Goal: Task Accomplishment & Management: Use online tool/utility

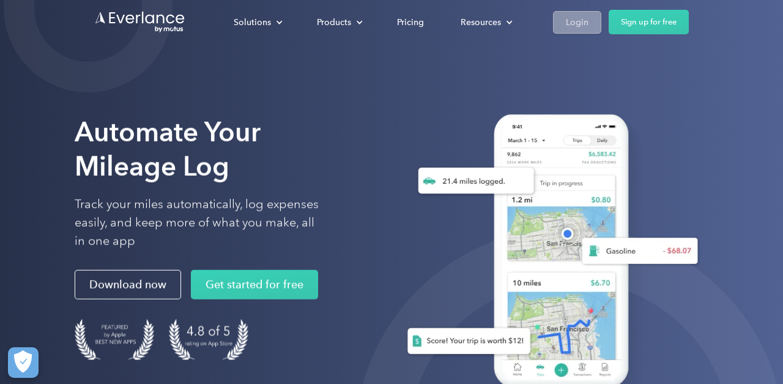
click at [569, 20] on div "Login" at bounding box center [577, 22] width 23 height 15
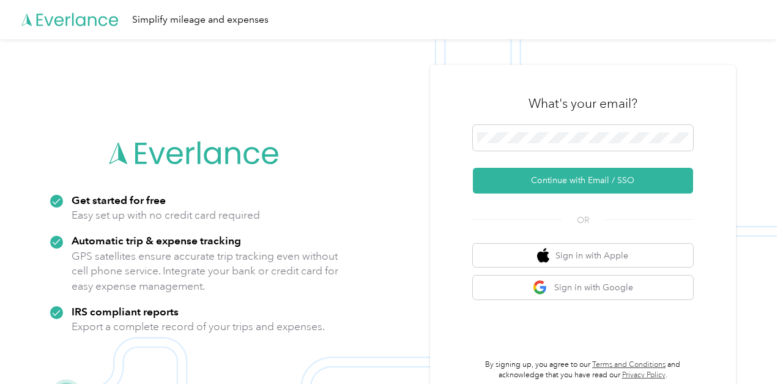
click at [578, 203] on div "What's your email? Continue with Email / SSO OR Sign in with Apple Sign in with…" at bounding box center [583, 231] width 220 height 299
click at [578, 193] on div "What's your email? Continue with Email / SSO OR Sign in with Apple Sign in with…" at bounding box center [583, 231] width 220 height 299
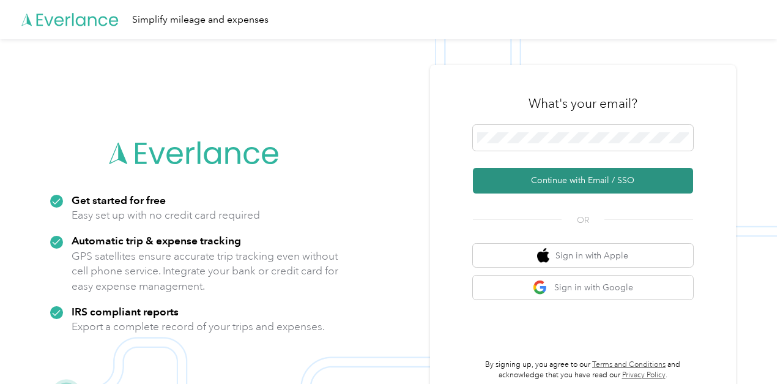
click at [578, 170] on button "Continue with Email / SSO" at bounding box center [583, 181] width 220 height 26
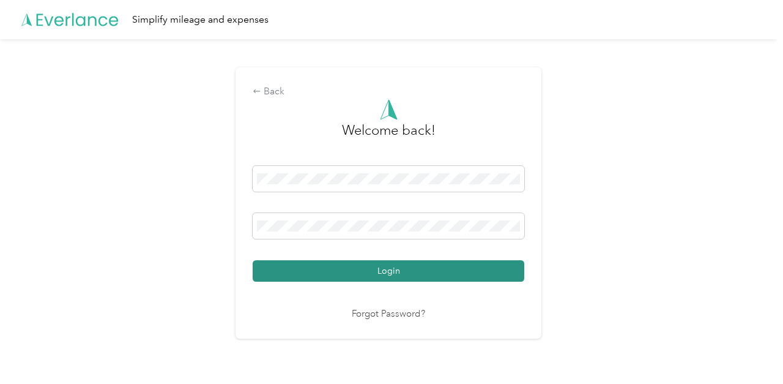
click at [390, 273] on button "Login" at bounding box center [389, 270] width 272 height 21
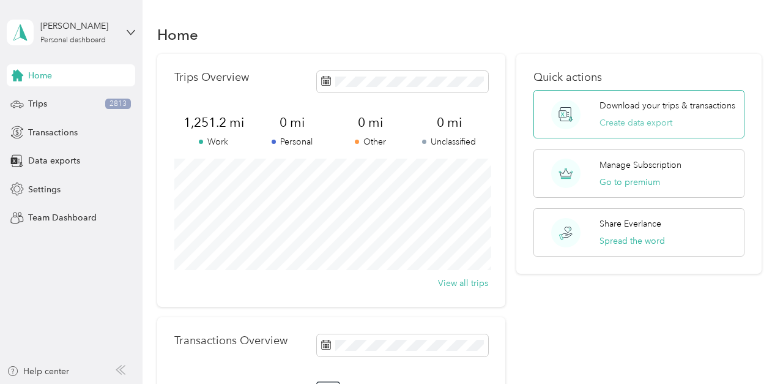
click at [617, 127] on button "Create data export" at bounding box center [635, 122] width 73 height 13
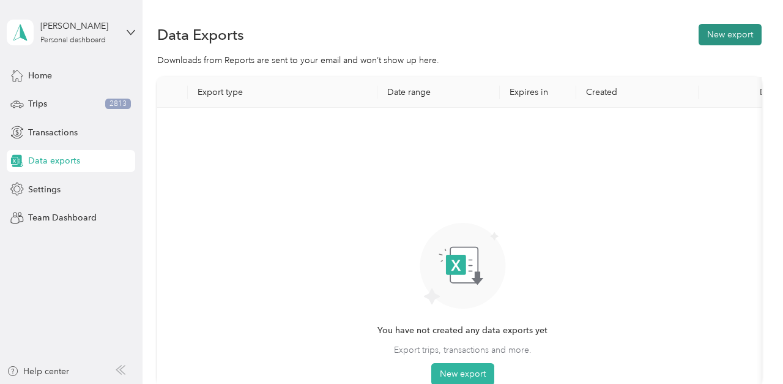
click at [749, 27] on button "New export" at bounding box center [730, 34] width 63 height 21
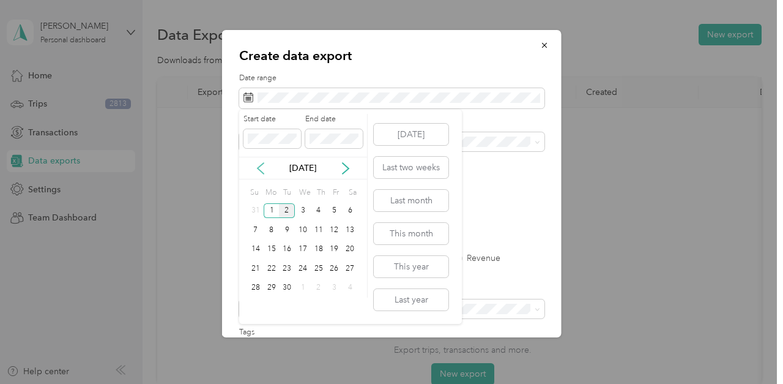
click at [264, 171] on icon at bounding box center [260, 168] width 12 height 12
click at [330, 212] on div "1" at bounding box center [335, 210] width 16 height 15
click at [258, 302] on div "31" at bounding box center [256, 306] width 16 height 15
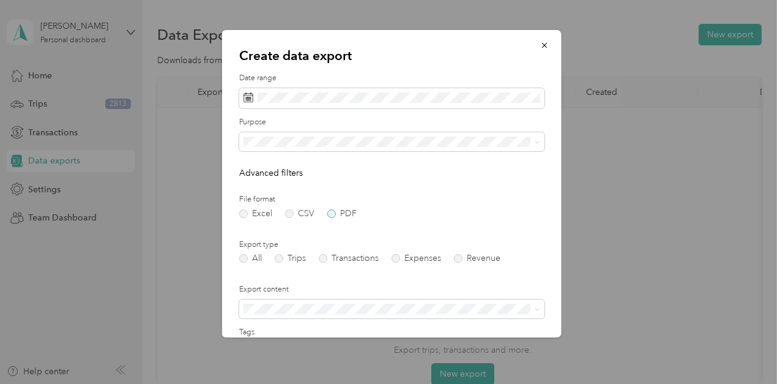
click at [330, 217] on label "PDF" at bounding box center [341, 213] width 29 height 9
click at [428, 177] on p "Advanced filters" at bounding box center [391, 172] width 305 height 13
click at [425, 223] on div "Assistant" at bounding box center [392, 227] width 288 height 13
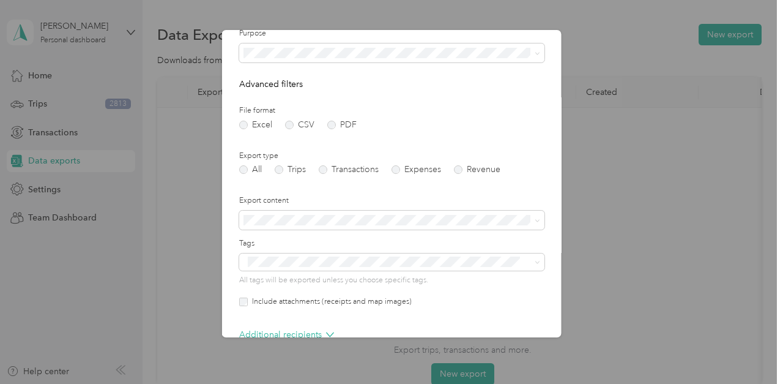
scroll to position [114, 0]
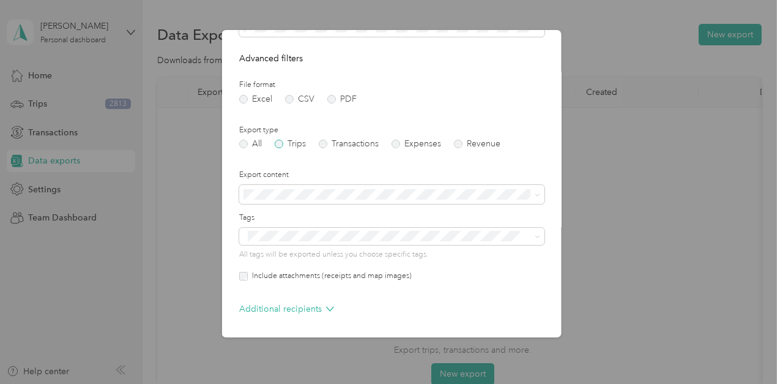
click at [282, 140] on label "Trips" at bounding box center [290, 143] width 31 height 9
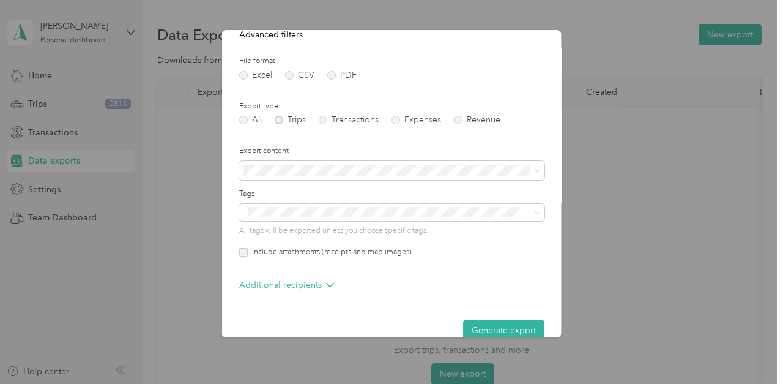
scroll to position [159, 0]
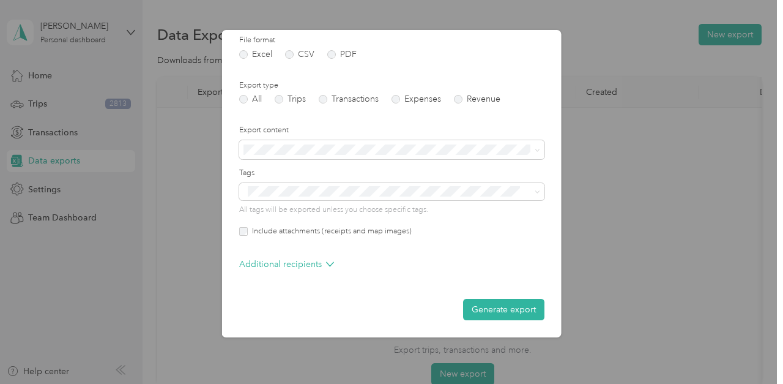
click at [366, 229] on label "Include attachments (receipts and map images)" at bounding box center [330, 231] width 164 height 11
click at [482, 315] on button "Generate export" at bounding box center [503, 309] width 81 height 21
